Goal: Task Accomplishment & Management: Use online tool/utility

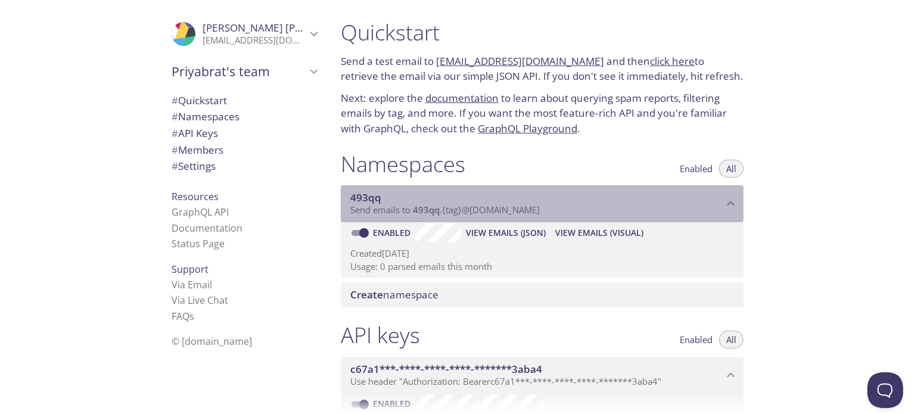
drag, startPoint x: 555, startPoint y: 207, endPoint x: 429, endPoint y: 203, distance: 125.7
click at [429, 203] on div "493qq Send emails to 493qq . {tag} @[DOMAIN_NAME]" at bounding box center [536, 203] width 373 height 25
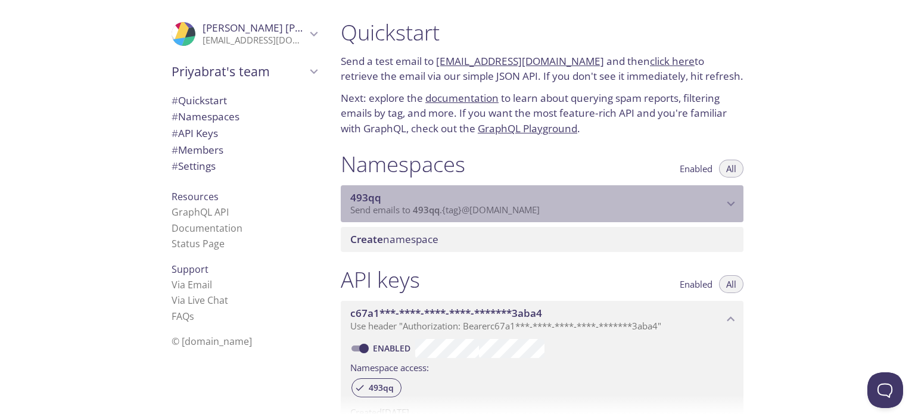
click at [429, 203] on span "493qq" at bounding box center [536, 197] width 373 height 13
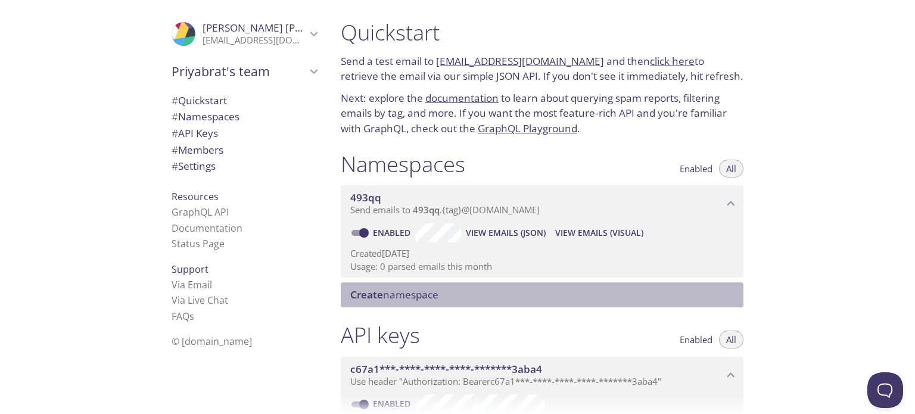
click at [499, 294] on span "Create namespace" at bounding box center [544, 294] width 388 height 13
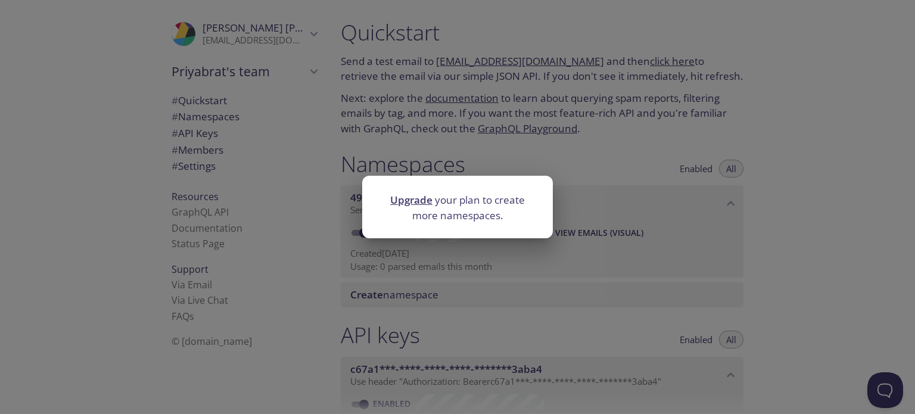
click at [624, 313] on div "Upgrade your plan to create more namespaces." at bounding box center [457, 207] width 915 height 414
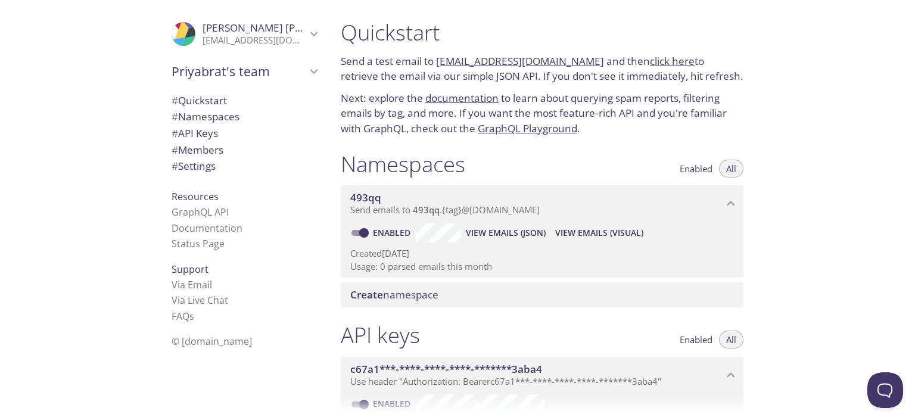
click at [223, 73] on span "Priyabrat's team" at bounding box center [239, 71] width 135 height 17
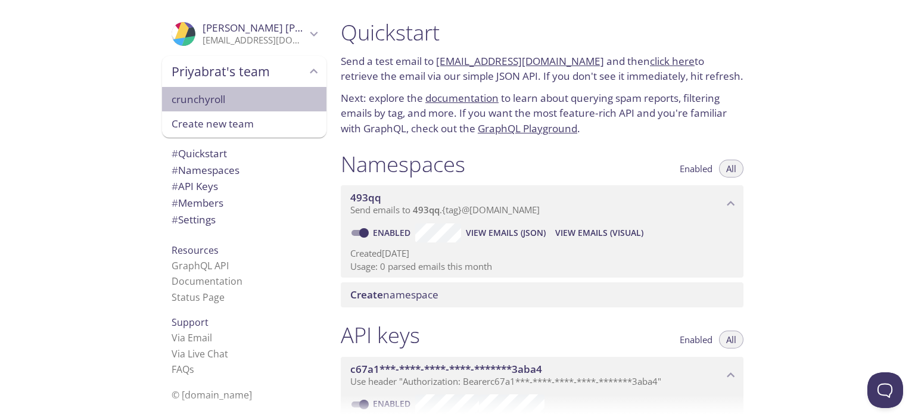
click at [225, 107] on span "crunchyroll" at bounding box center [244, 99] width 145 height 15
type input "crunchyroll"
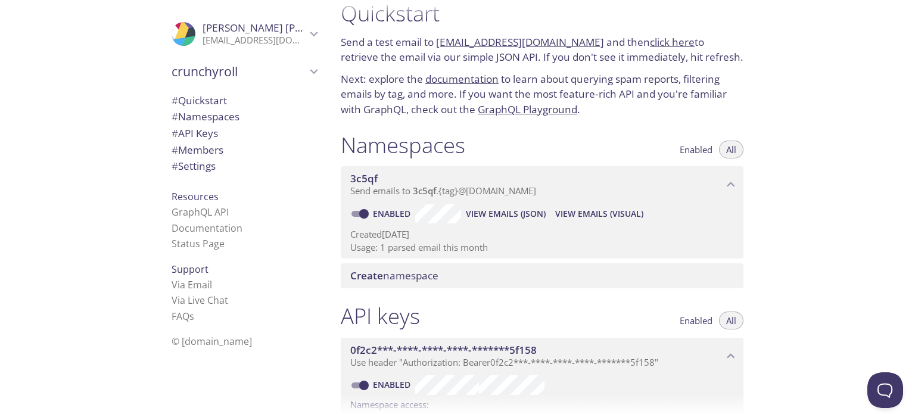
scroll to position [67, 0]
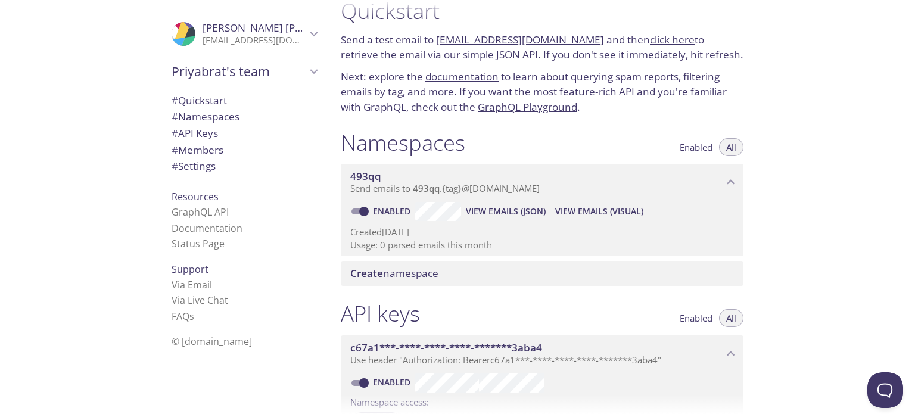
scroll to position [23, 0]
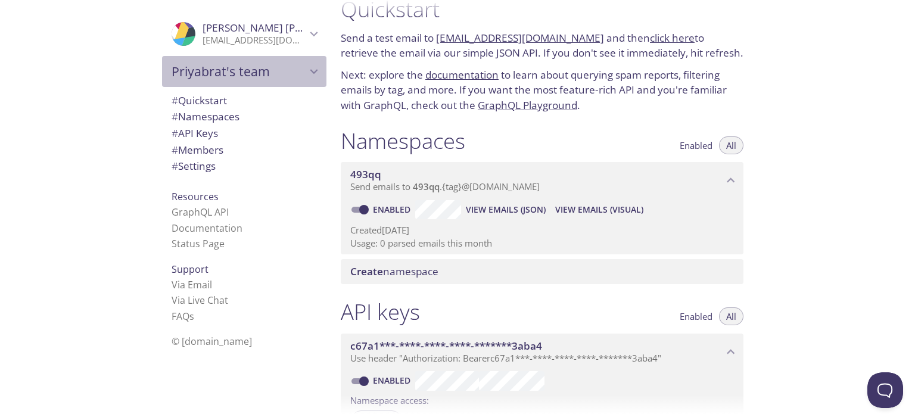
click at [277, 70] on span "Priyabrat's team" at bounding box center [239, 71] width 135 height 17
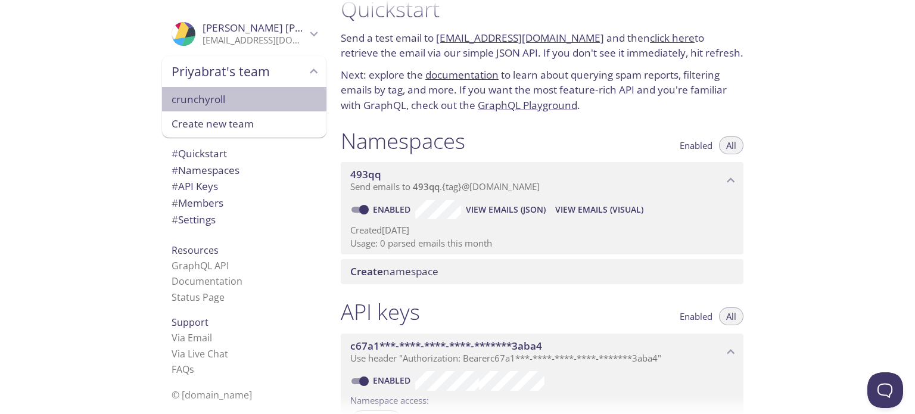
click at [229, 92] on span "crunchyroll" at bounding box center [244, 99] width 145 height 15
type input "crunchyroll"
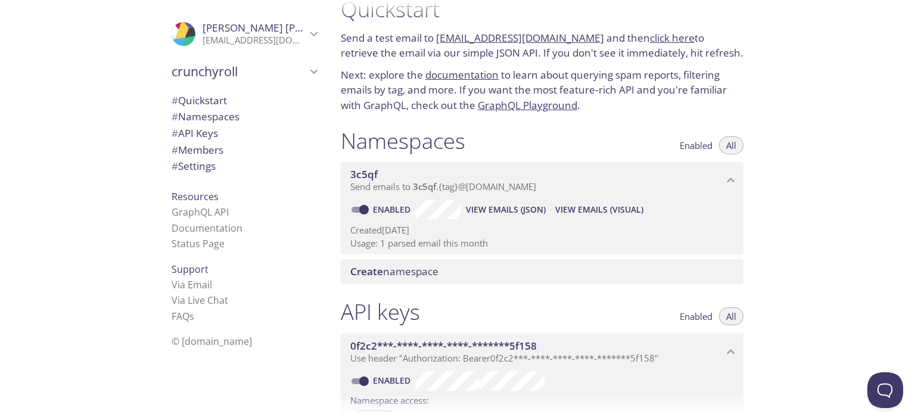
scroll to position [19, 0]
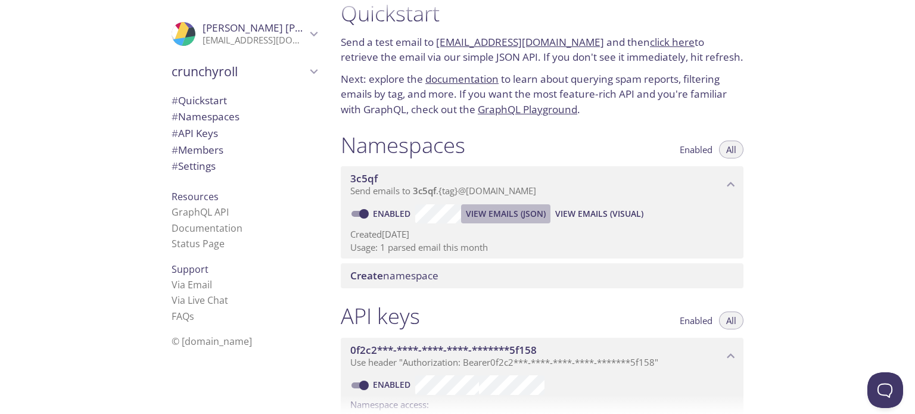
click at [503, 212] on span "View Emails (JSON)" at bounding box center [506, 214] width 80 height 14
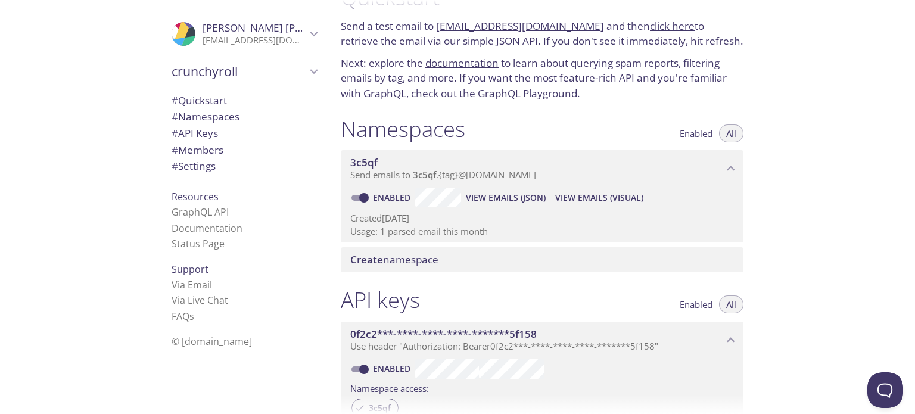
scroll to position [0, 0]
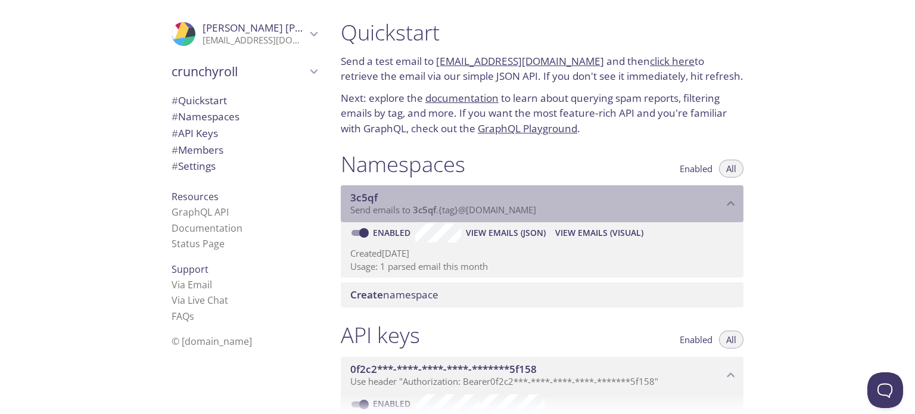
click at [428, 205] on span "3c5qf" at bounding box center [424, 210] width 23 height 12
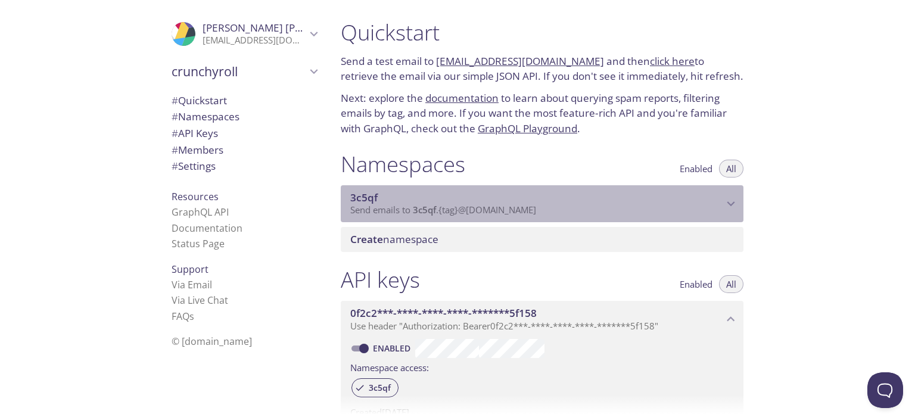
click at [428, 205] on span "3c5qf" at bounding box center [424, 210] width 23 height 12
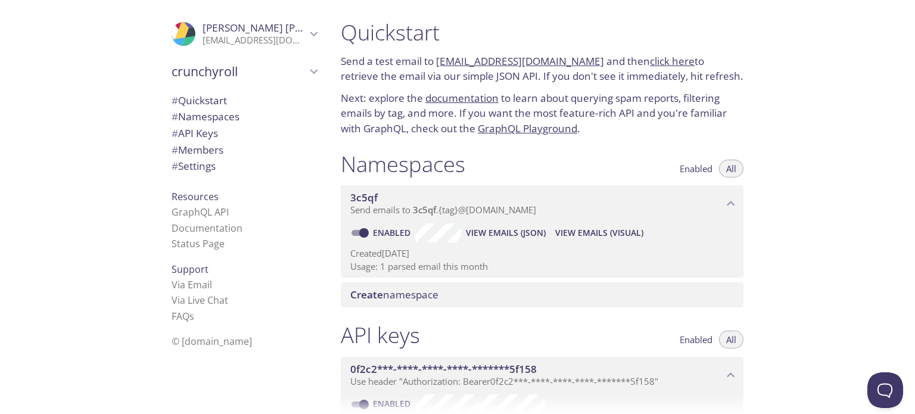
click at [575, 233] on span "View Emails (Visual)" at bounding box center [599, 233] width 88 height 14
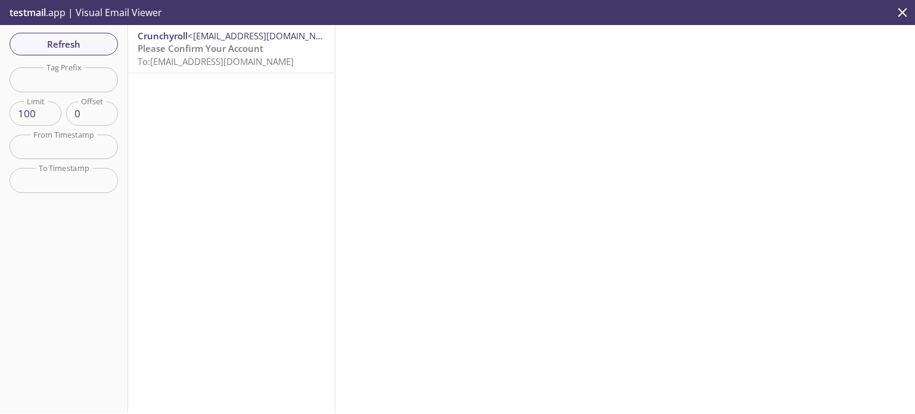
click at [177, 57] on span "To: 3c5qf.crunchyroll@inbox.testmail.app" at bounding box center [216, 61] width 156 height 12
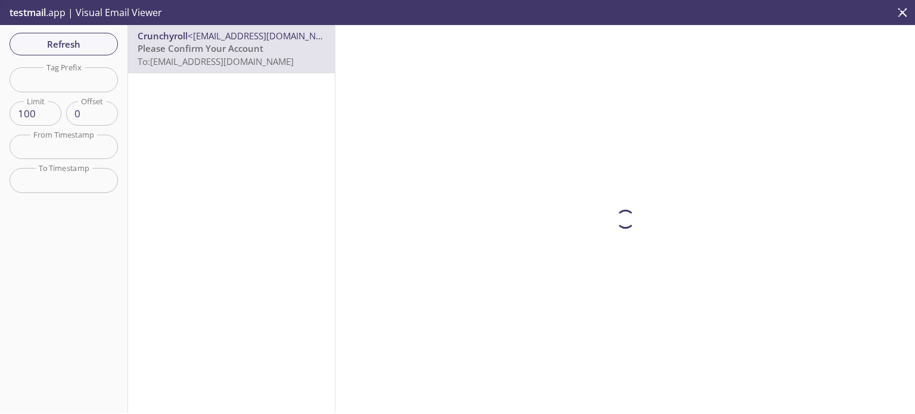
click at [177, 57] on span "To: 3c5qf.crunchyroll@inbox.testmail.app" at bounding box center [216, 61] width 156 height 12
